Goal: Task Accomplishment & Management: Manage account settings

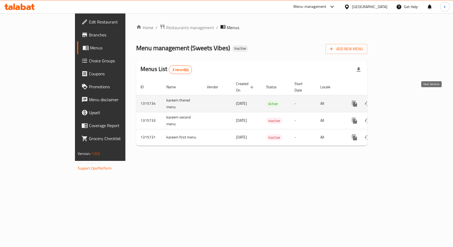
click at [397, 100] on icon "enhanced table" at bounding box center [394, 103] width 6 height 6
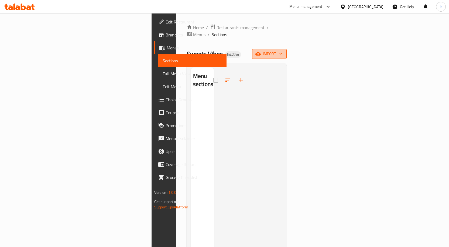
click at [261, 51] on icon "button" at bounding box center [258, 53] width 5 height 5
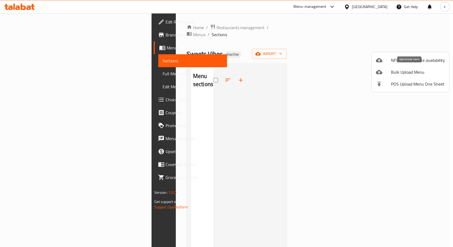
click at [392, 71] on span "Bulk Upload Menu" at bounding box center [418, 72] width 54 height 6
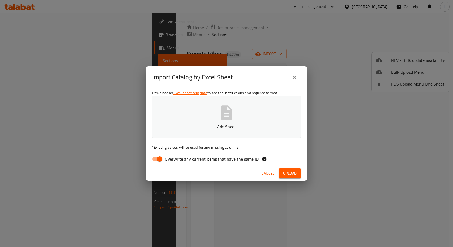
click at [158, 158] on input "Overwrite any current items that have the same ID." at bounding box center [159, 159] width 31 height 10
checkbox input "false"
click at [257, 85] on div "Import Catalog by Excel Sheet" at bounding box center [227, 77] width 162 height 22
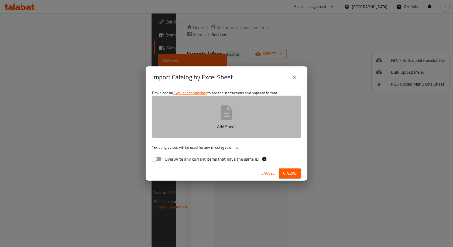
click at [243, 112] on button "Add Sheet" at bounding box center [226, 117] width 149 height 43
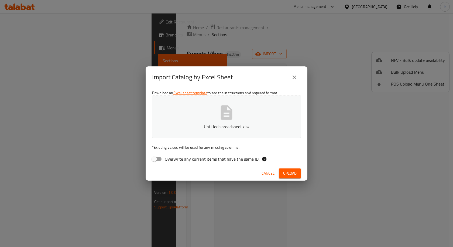
click at [296, 173] on span "Upload" at bounding box center [289, 173] width 13 height 7
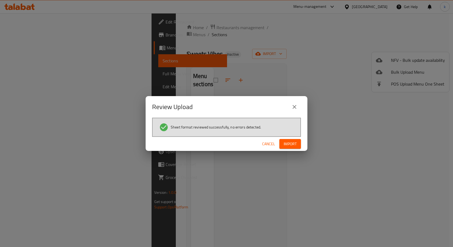
click at [292, 143] on span "Import" at bounding box center [290, 144] width 13 height 7
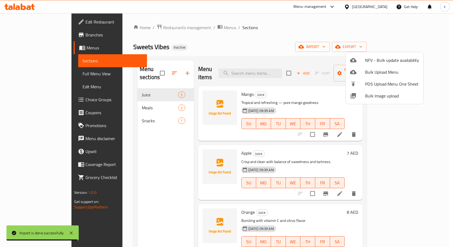
click at [304, 35] on div at bounding box center [226, 123] width 453 height 247
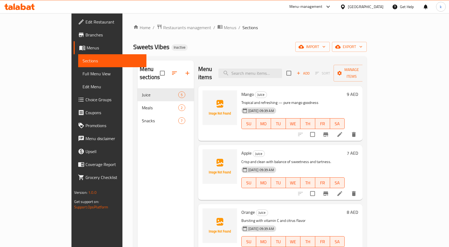
click at [78, 70] on link "Full Menu View" at bounding box center [112, 73] width 68 height 13
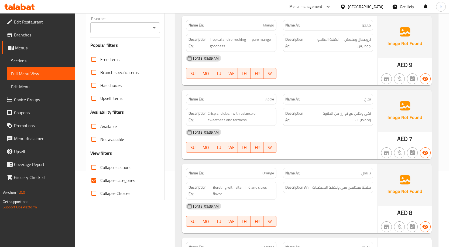
scroll to position [81, 0]
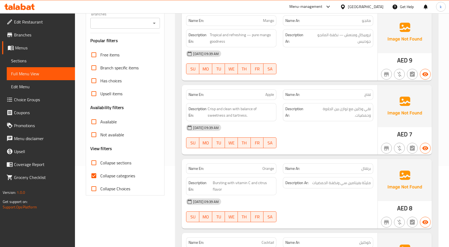
click at [98, 177] on input "Collapse categories" at bounding box center [93, 175] width 13 height 13
checkbox input "false"
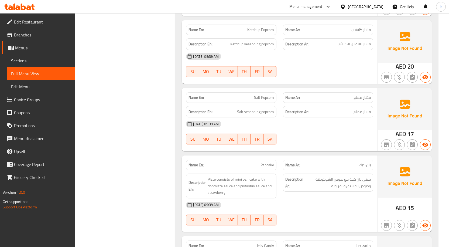
scroll to position [1066, 0]
click at [360, 95] on span "فشار مملح" at bounding box center [362, 98] width 17 height 6
click at [261, 95] on span "Salt Popcorn" at bounding box center [264, 98] width 20 height 6
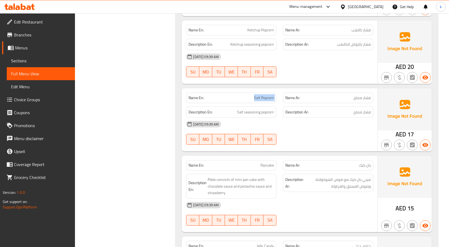
click at [261, 95] on span "Salt Popcorn" at bounding box center [264, 98] width 20 height 6
copy span "Salt Popcorn"
click at [266, 95] on span "Salt Popcorn" at bounding box center [264, 98] width 20 height 6
click at [255, 95] on span "Salt Popcorn" at bounding box center [264, 98] width 20 height 6
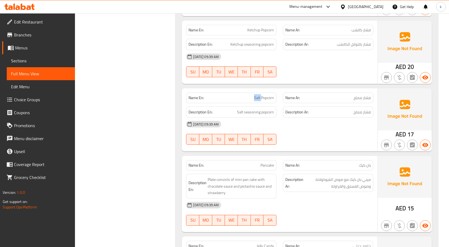
click at [255, 95] on span "Salt Popcorn" at bounding box center [264, 98] width 20 height 6
click at [250, 109] on span "Salt seasoning popcorn" at bounding box center [255, 112] width 37 height 7
click at [245, 109] on span "Salt seasoning popcorn" at bounding box center [255, 112] width 37 height 7
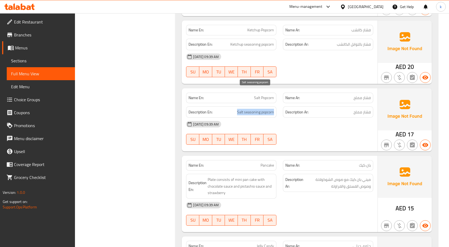
click at [245, 109] on span "Salt seasoning popcorn" at bounding box center [255, 112] width 37 height 7
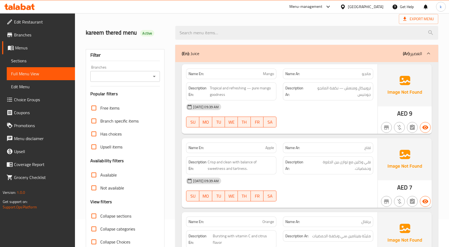
scroll to position [0, 0]
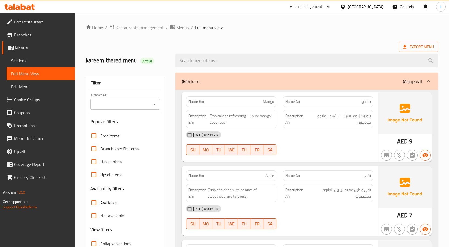
click at [33, 62] on span "Sections" at bounding box center [41, 60] width 60 height 6
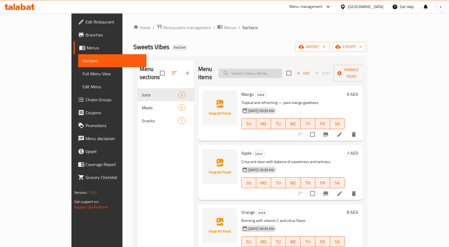
click at [271, 69] on input "search" at bounding box center [251, 73] width 64 height 9
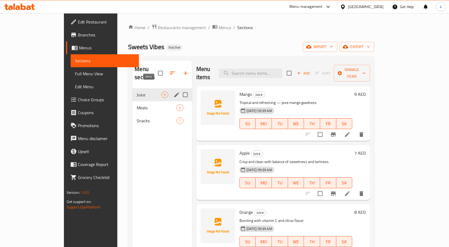
paste input "Popcorn seasoned with salt."
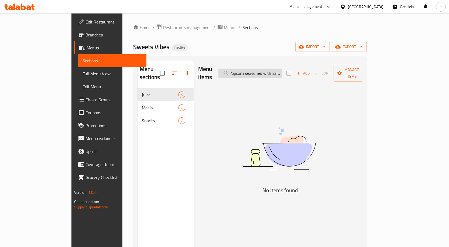
click at [280, 69] on input "Popcorn seasoned with salt." at bounding box center [251, 73] width 64 height 9
click at [280, 74] on input "Popcorn seasoned with salt." at bounding box center [251, 73] width 64 height 9
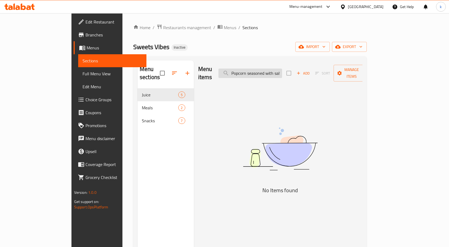
click at [280, 74] on input "Popcorn seasoned with salt." at bounding box center [251, 73] width 64 height 9
paste input "Salt Popcorn"
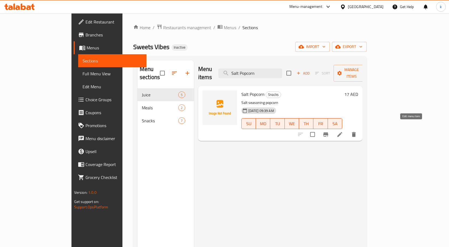
type input "Salt Popcorn"
click at [343, 131] on icon at bounding box center [340, 134] width 6 height 6
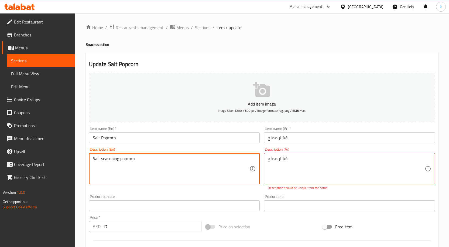
click at [148, 163] on textarea "Salt seasoning popcorn" at bounding box center [171, 169] width 157 height 26
paste textarea "Popcorn"
paste textarea "Popcorn seasoned with salt."
click at [130, 160] on textarea "Salt Popcorn Popcorn seasoned with salt." at bounding box center [171, 169] width 157 height 26
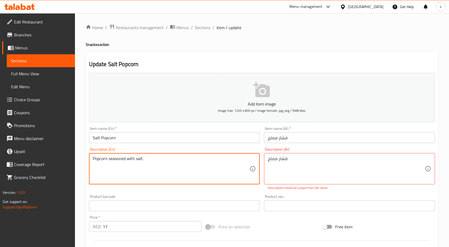
click at [181, 171] on textarea "Popcorn seasoned with salt." at bounding box center [171, 169] width 157 height 26
click at [94, 168] on textarea "Popcorn seasoned with salt." at bounding box center [171, 169] width 157 height 26
type textarea "Popcorn seasoned with salt."
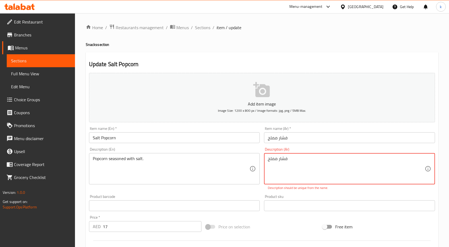
drag, startPoint x: 301, startPoint y: 164, endPoint x: 294, endPoint y: 165, distance: 7.8
click at [296, 159] on textarea "فشار مملح" at bounding box center [346, 169] width 157 height 26
paste textarea "تبل بالملح."
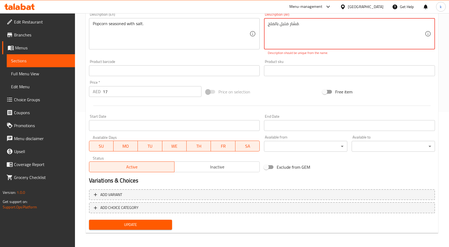
scroll to position [136, 0]
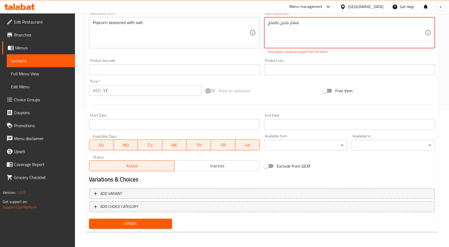
type textarea "فشار متبل بالملح."
click at [129, 226] on span "Update" at bounding box center [130, 223] width 75 height 7
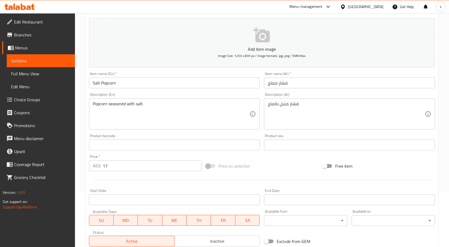
scroll to position [49, 0]
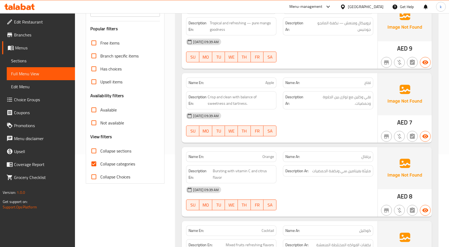
scroll to position [108, 0]
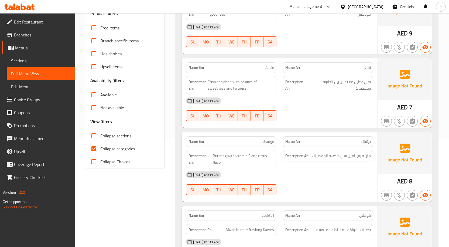
click at [106, 152] on span "Collapse categories" at bounding box center [117, 148] width 35 height 6
click at [100, 152] on input "Collapse categories" at bounding box center [93, 148] width 13 height 13
checkbox input "false"
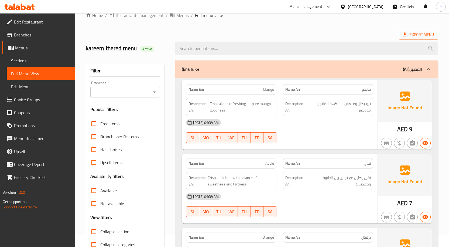
scroll to position [0, 0]
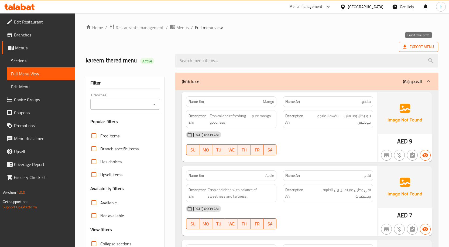
click at [410, 49] on span "Export Menu" at bounding box center [418, 46] width 31 height 7
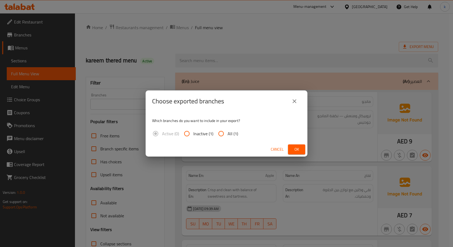
click at [219, 133] on input "All (1)" at bounding box center [221, 133] width 13 height 13
radio input "true"
click at [300, 150] on span "Ok" at bounding box center [297, 149] width 9 height 7
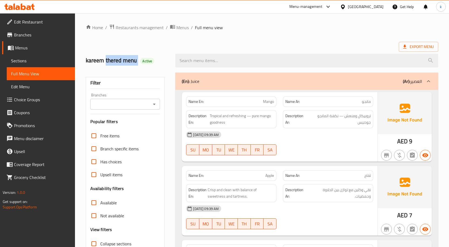
drag, startPoint x: 106, startPoint y: 60, endPoint x: 139, endPoint y: 65, distance: 33.9
click at [139, 65] on div "kareem thered menu Active" at bounding box center [128, 61] width 90 height 24
copy h2 "thered menu"
